Goal: Information Seeking & Learning: Learn about a topic

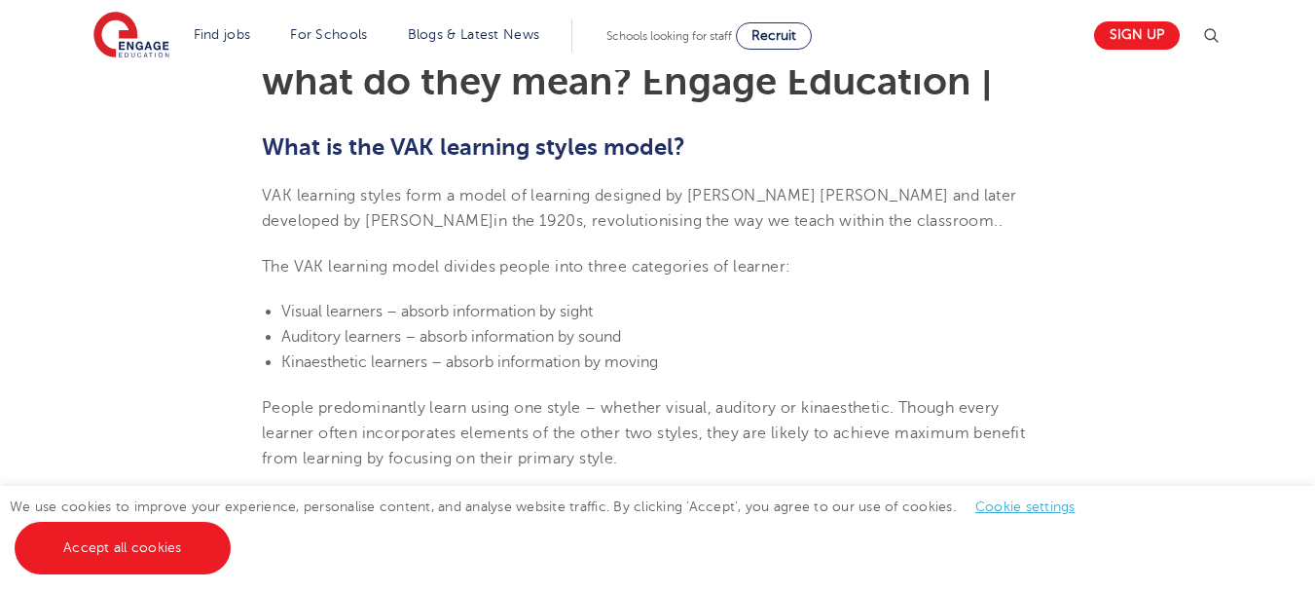
scroll to position [681, 0]
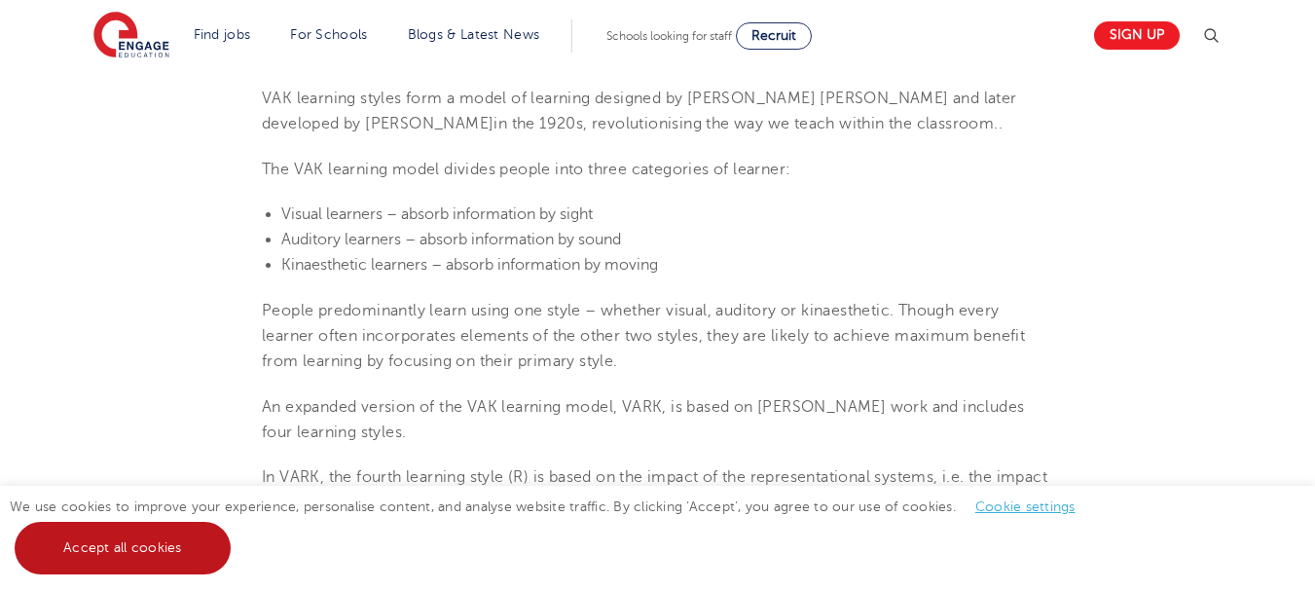
click at [132, 555] on link "Accept all cookies" at bounding box center [123, 548] width 216 height 53
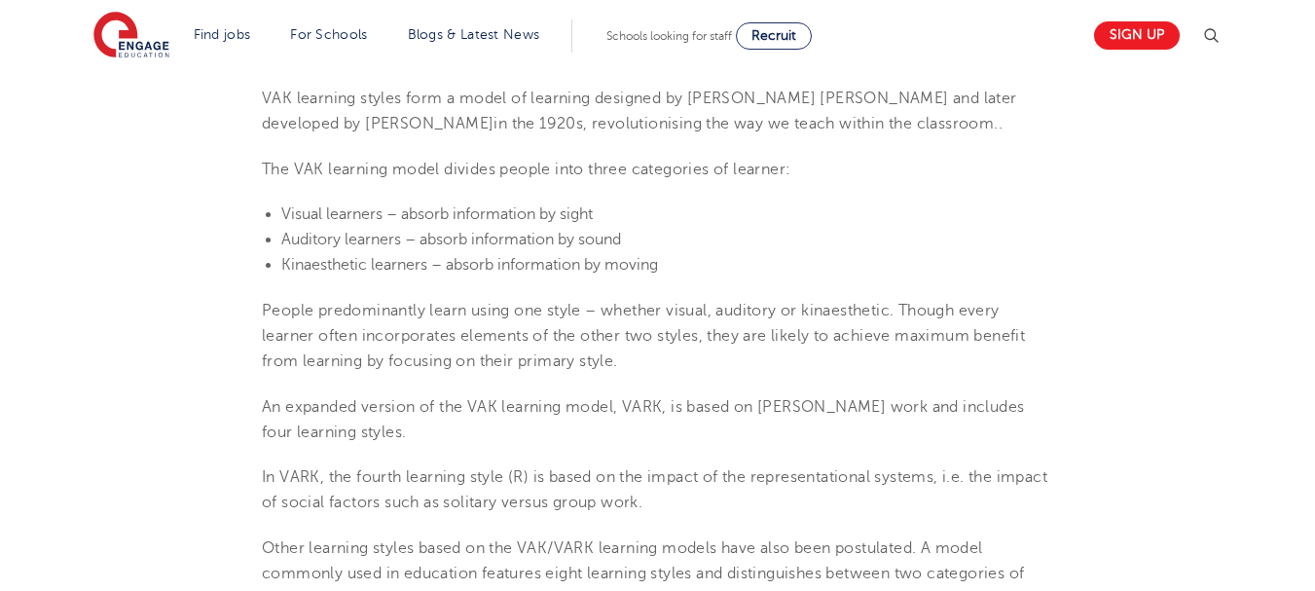
scroll to position [779, 0]
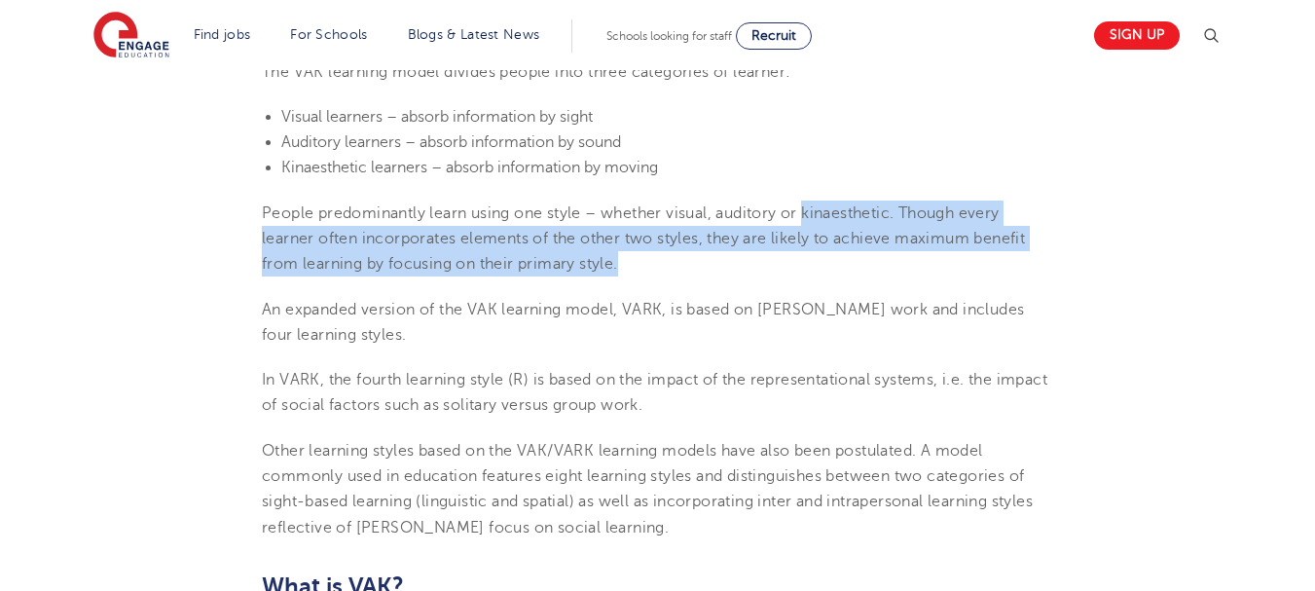
drag, startPoint x: 812, startPoint y: 224, endPoint x: 909, endPoint y: 266, distance: 106.0
click at [909, 266] on p "People predominantly learn using one style – whether visual, auditory or kinaes…" at bounding box center [657, 239] width 791 height 77
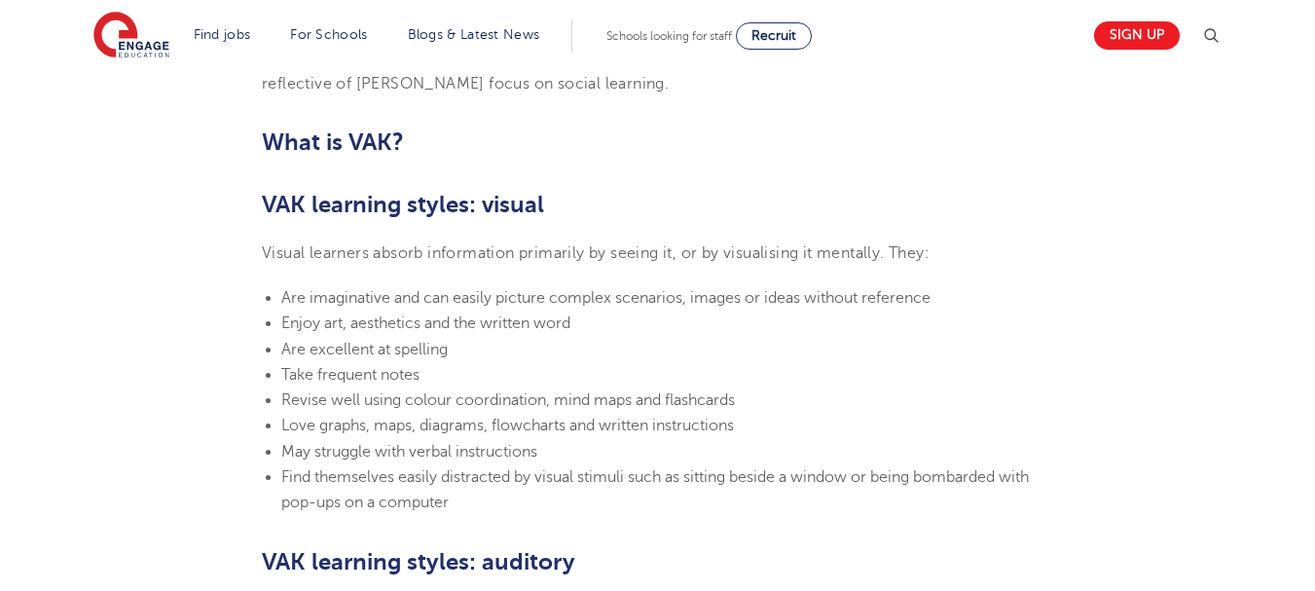
scroll to position [1265, 0]
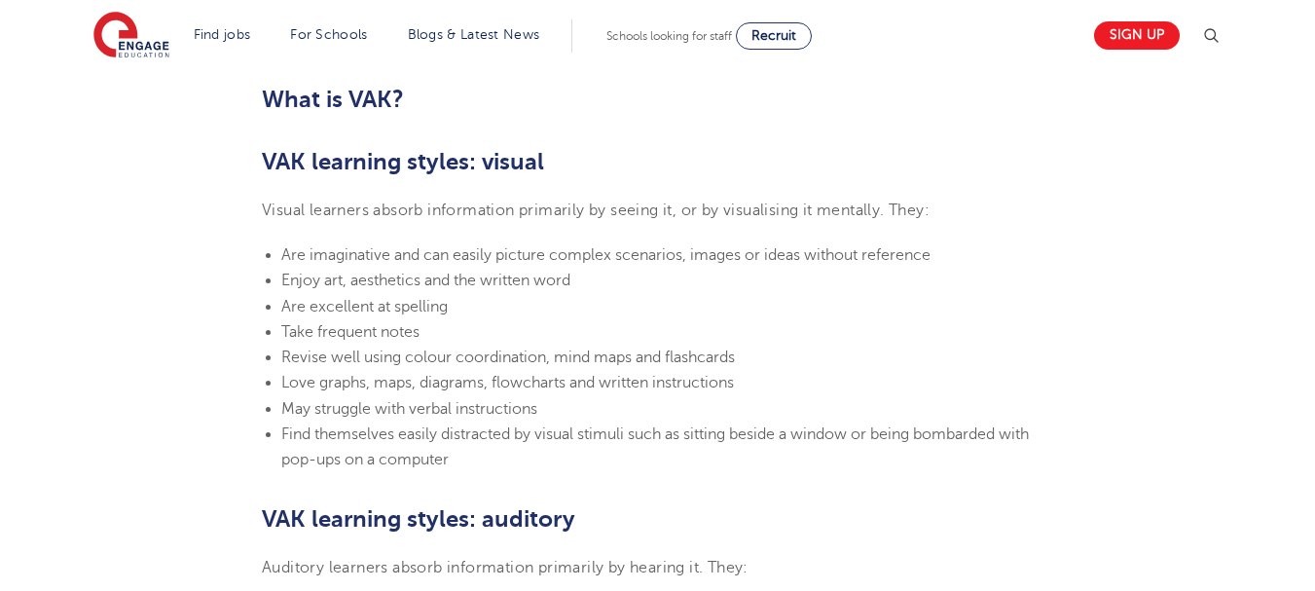
click at [833, 209] on span "Visual learners absorb information primarily by seeing it, or by visualising it…" at bounding box center [596, 210] width 668 height 18
click at [589, 214] on span "Visual learners absorb information primarily by seeing it, or by visualising it…" at bounding box center [596, 210] width 668 height 18
click at [569, 214] on span "Visual learners absorb information primarily by seeing it, or by visualising it…" at bounding box center [596, 210] width 668 height 18
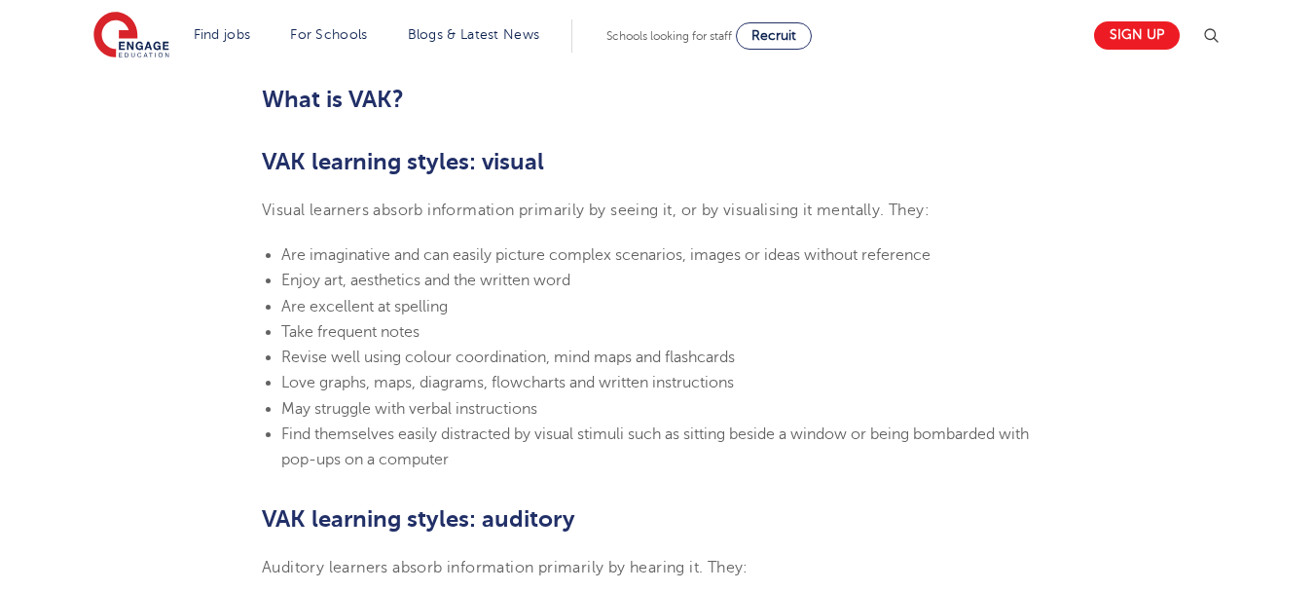
click at [686, 205] on span "Visual learners absorb information primarily by seeing it, or by visualising it…" at bounding box center [596, 210] width 668 height 18
drag, startPoint x: 307, startPoint y: 252, endPoint x: 670, endPoint y: 252, distance: 363.1
click at [413, 252] on span "Are imaginative and can easily picture complex scenarios, images or ideas witho…" at bounding box center [605, 255] width 649 height 18
click at [623, 252] on span "Are imaginative and can easily picture complex scenarios, images or ideas witho…" at bounding box center [605, 255] width 649 height 18
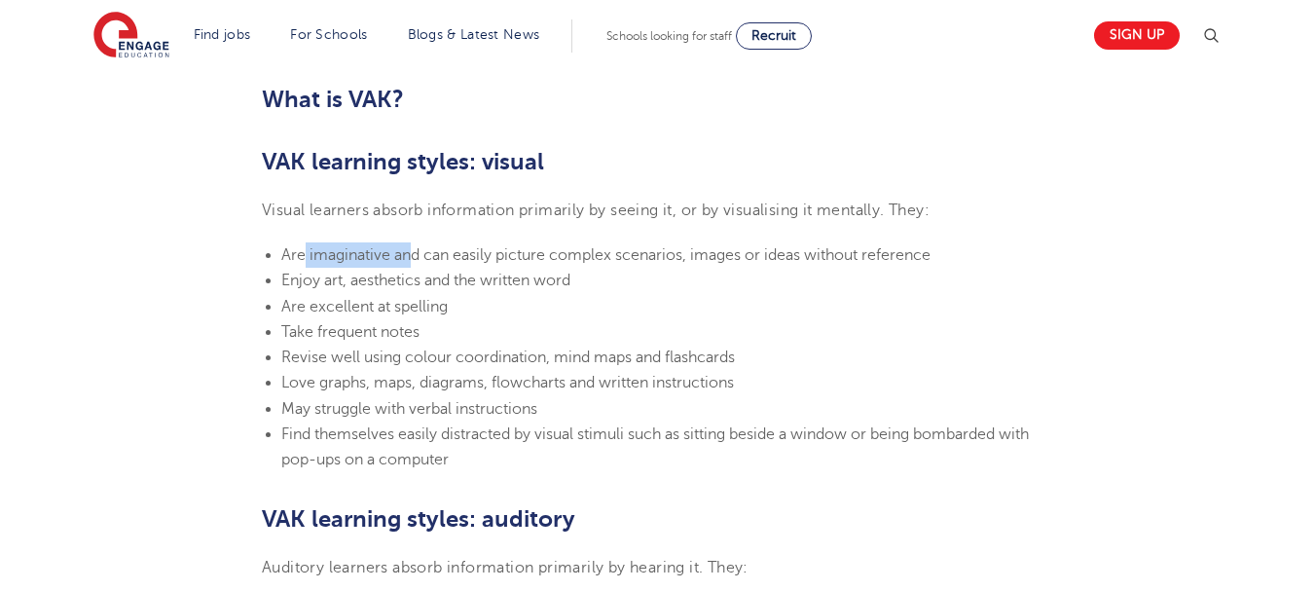
click at [670, 252] on span "Are imaginative and can easily picture complex scenarios, images or ideas witho…" at bounding box center [605, 255] width 649 height 18
click at [688, 254] on span "Are imaginative and can easily picture complex scenarios, images or ideas witho…" at bounding box center [605, 255] width 649 height 18
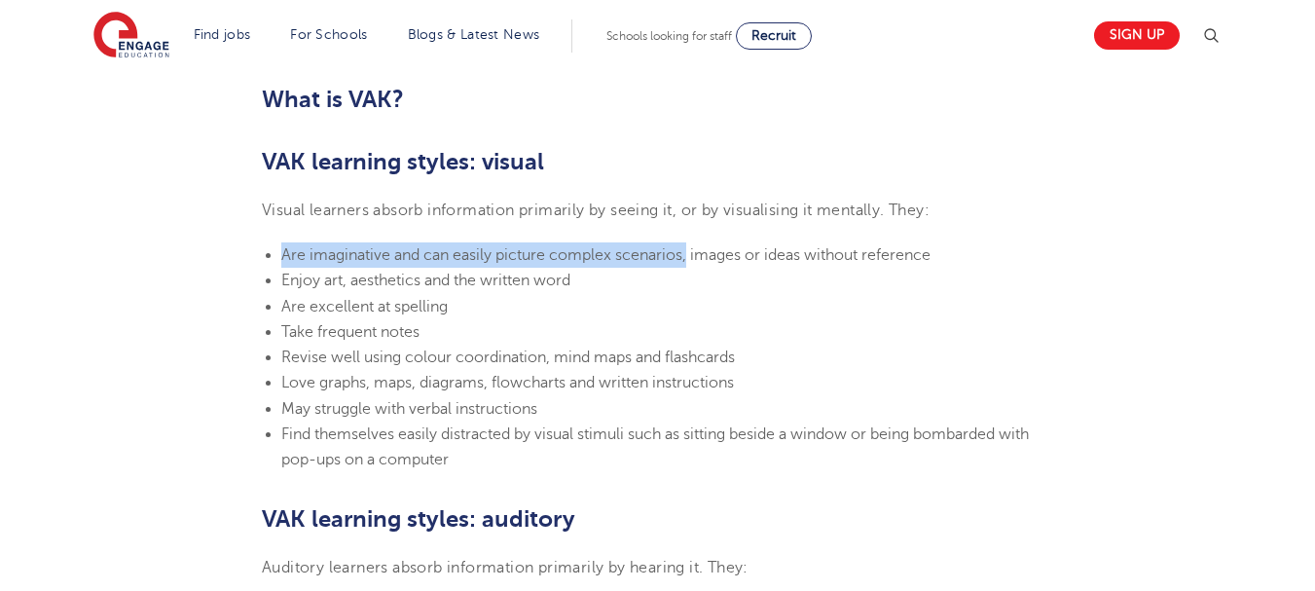
drag, startPoint x: 677, startPoint y: 256, endPoint x: 272, endPoint y: 256, distance: 405.9
click at [272, 256] on ul "Are imaginative and can easily picture complex scenarios, images or ideas witho…" at bounding box center [657, 357] width 791 height 231
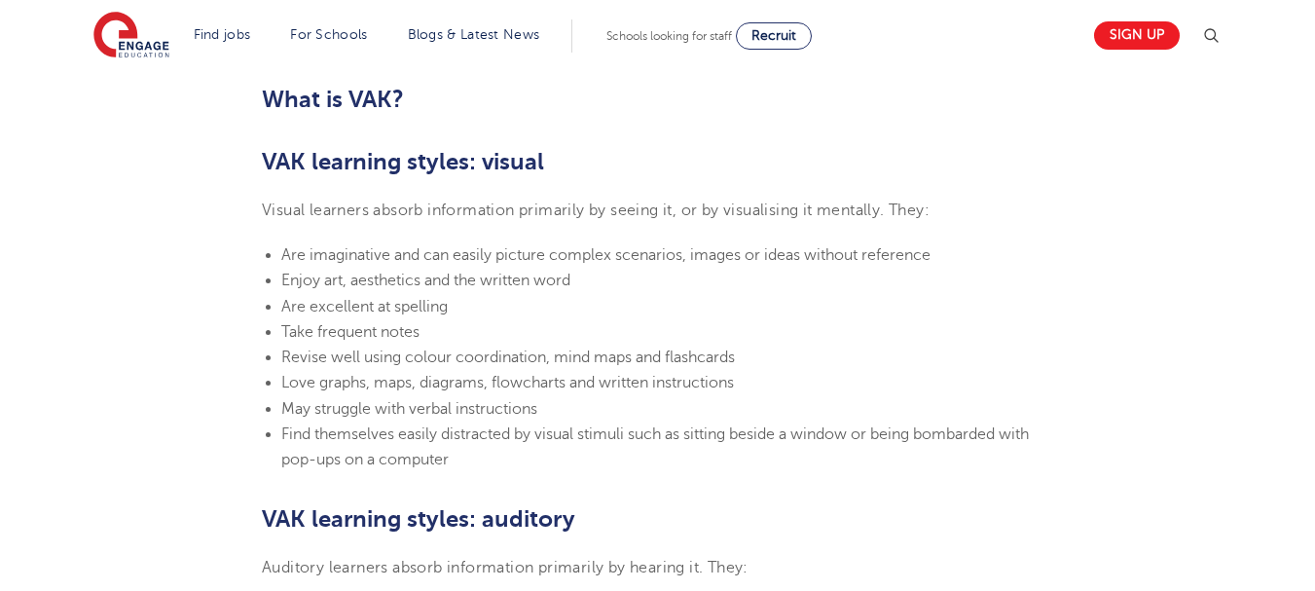
click at [517, 286] on span "Enjoy art, aesthetics and the written word" at bounding box center [425, 281] width 289 height 18
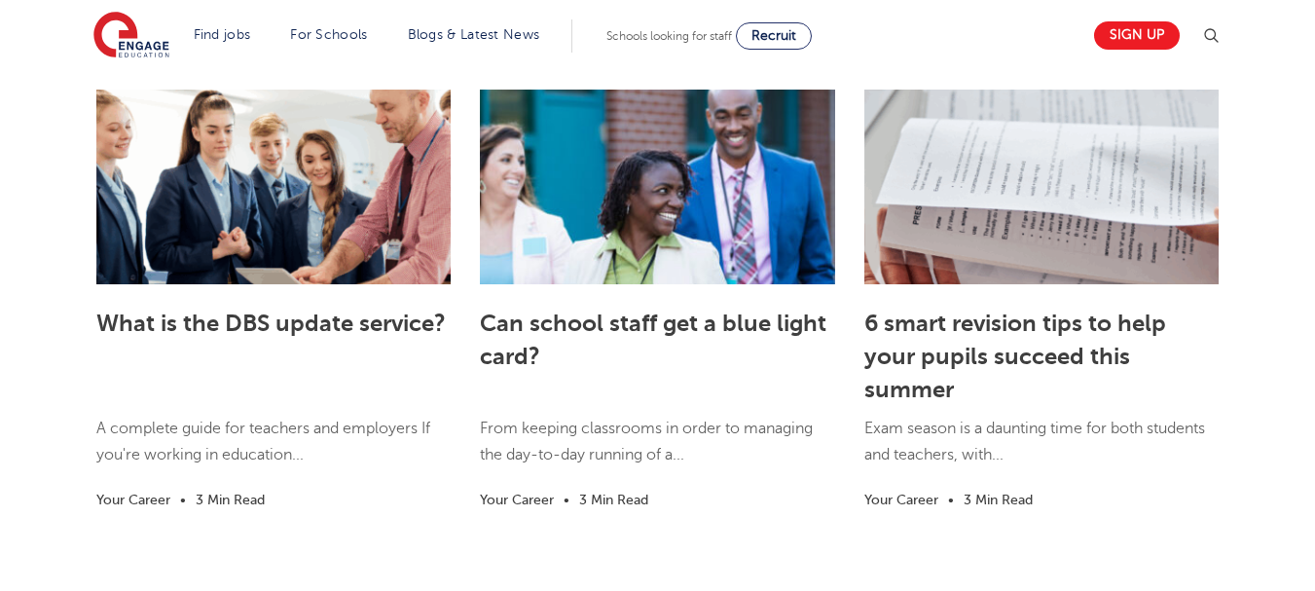
scroll to position [3310, 0]
